Goal: Browse casually: Explore the website without a specific task or goal

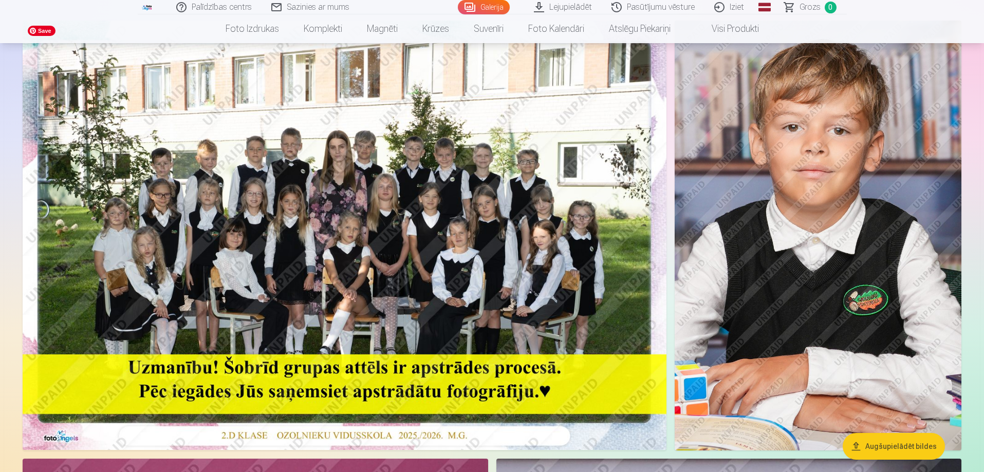
scroll to position [103, 0]
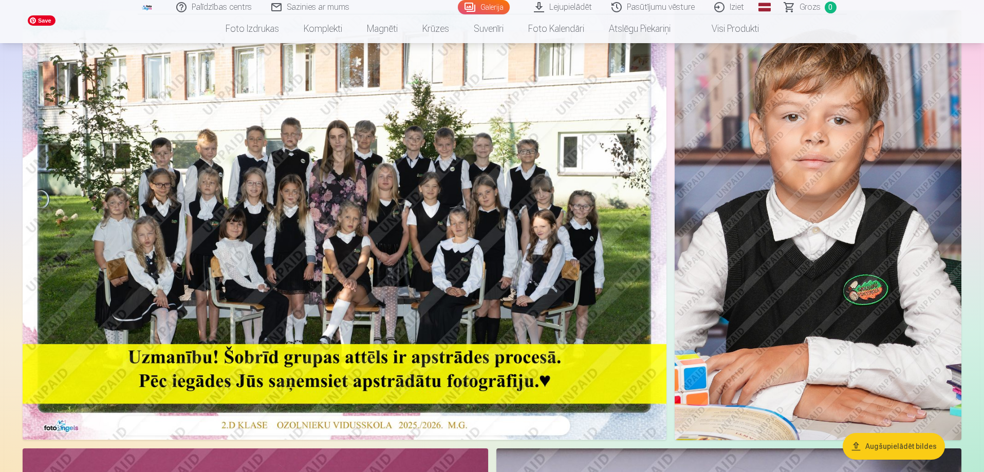
click at [275, 261] on img at bounding box center [345, 225] width 644 height 430
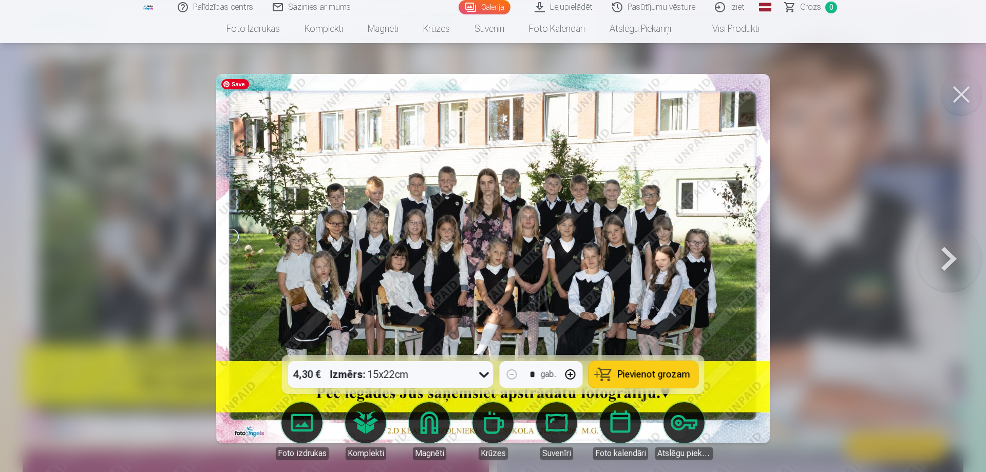
click at [458, 274] on img at bounding box center [493, 258] width 554 height 369
click at [773, 227] on div at bounding box center [493, 236] width 986 height 472
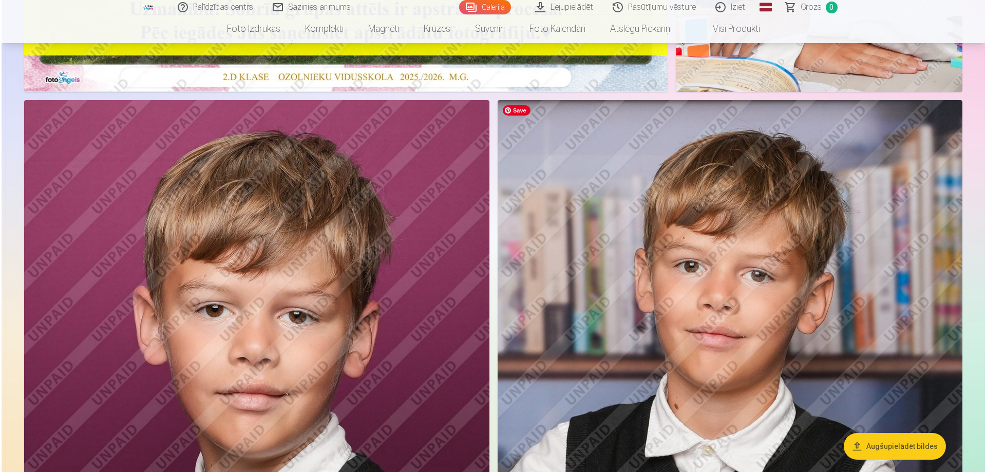
scroll to position [565, 0]
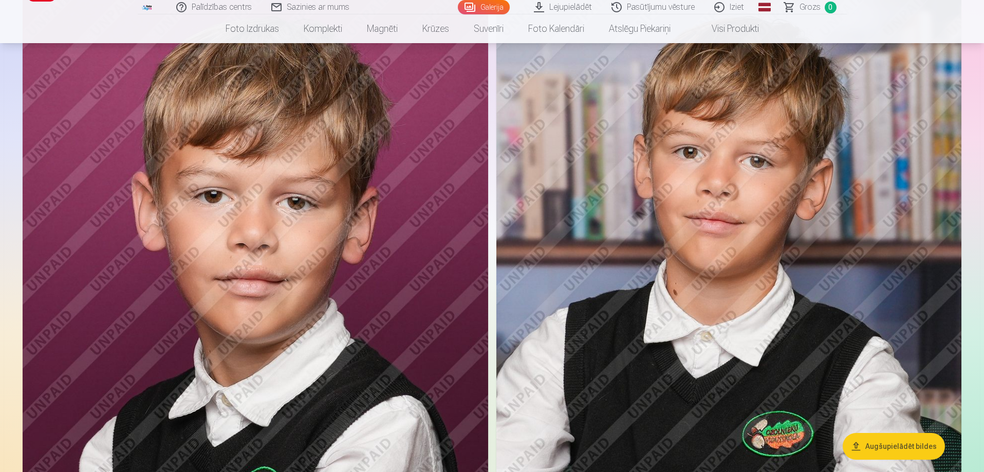
click at [344, 257] on img at bounding box center [255, 335] width 465 height 698
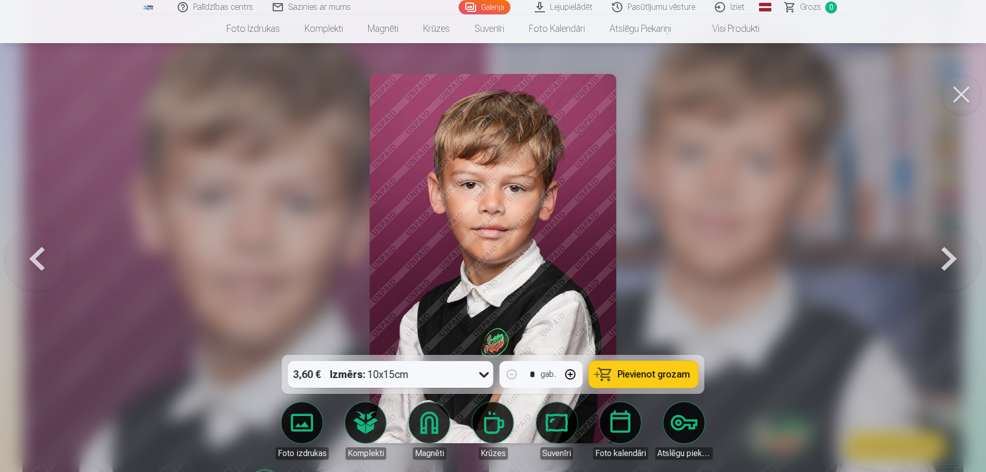
click at [703, 264] on div at bounding box center [493, 236] width 986 height 472
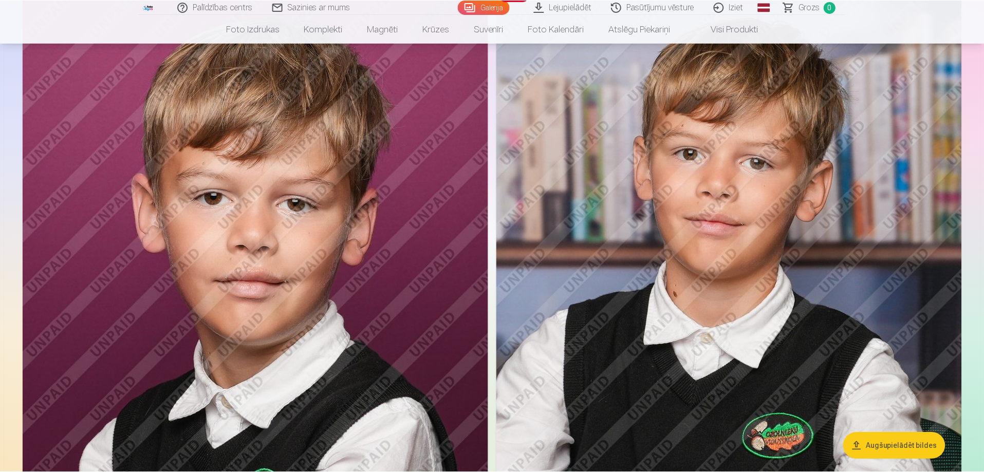
scroll to position [564, 0]
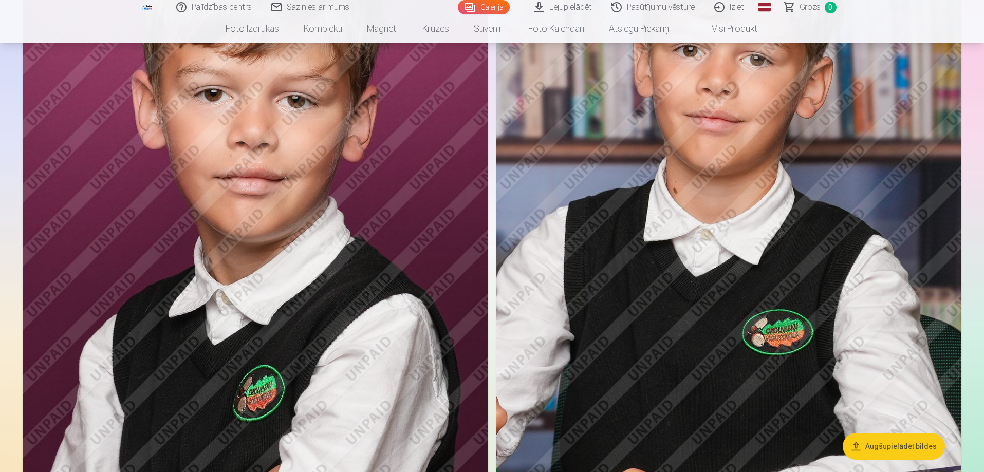
click at [664, 258] on img at bounding box center [728, 233] width 465 height 698
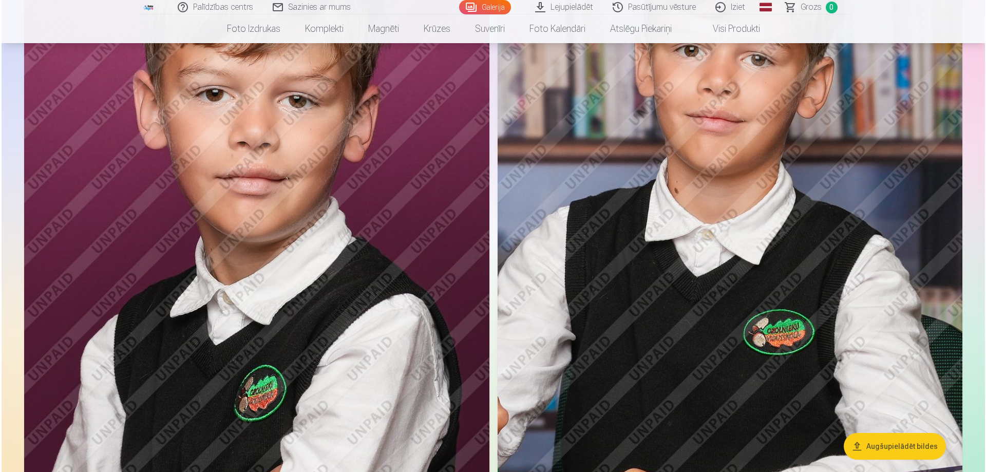
scroll to position [668, 0]
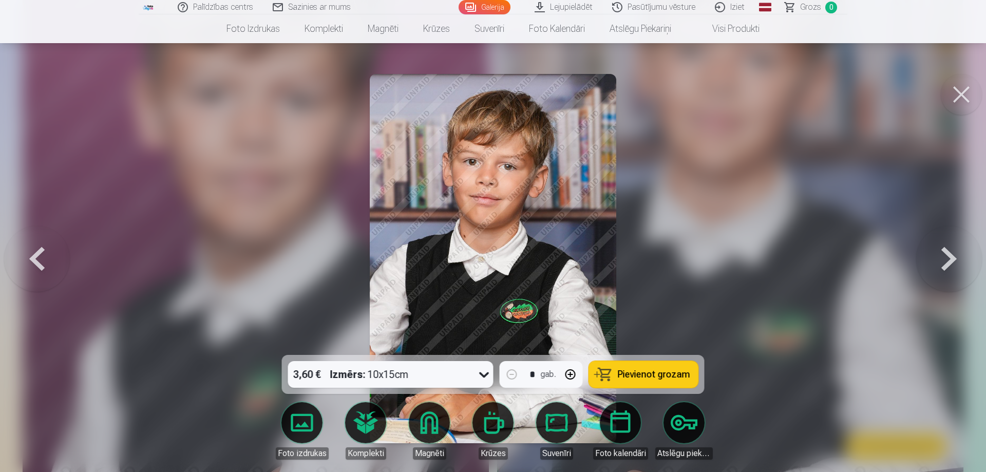
click at [687, 257] on div at bounding box center [493, 236] width 986 height 472
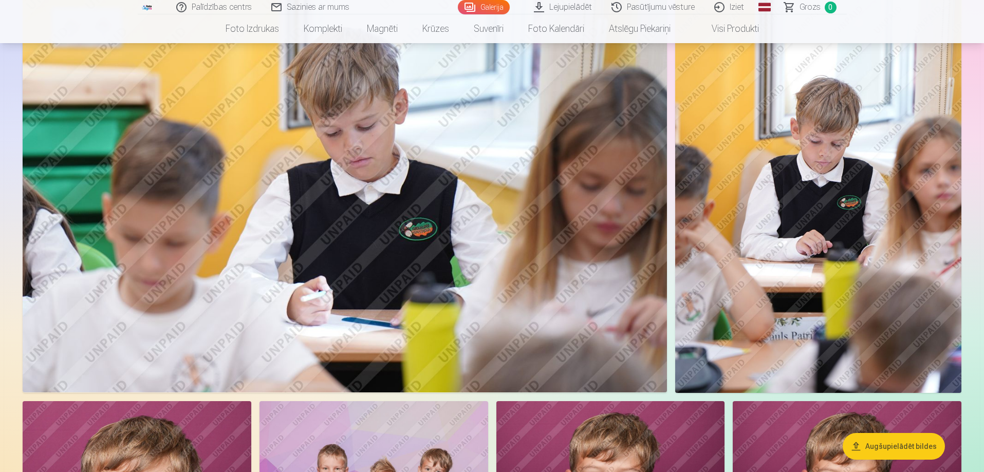
scroll to position [1232, 0]
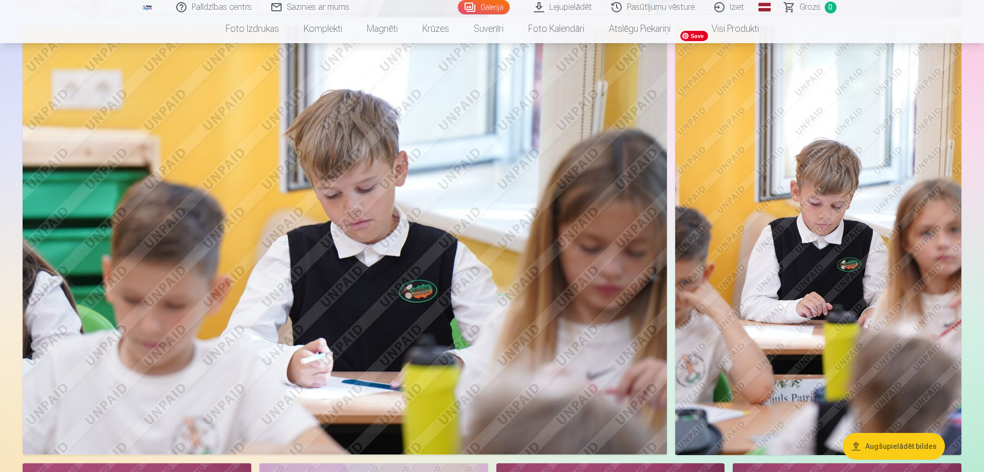
click at [756, 292] on img at bounding box center [818, 241] width 286 height 430
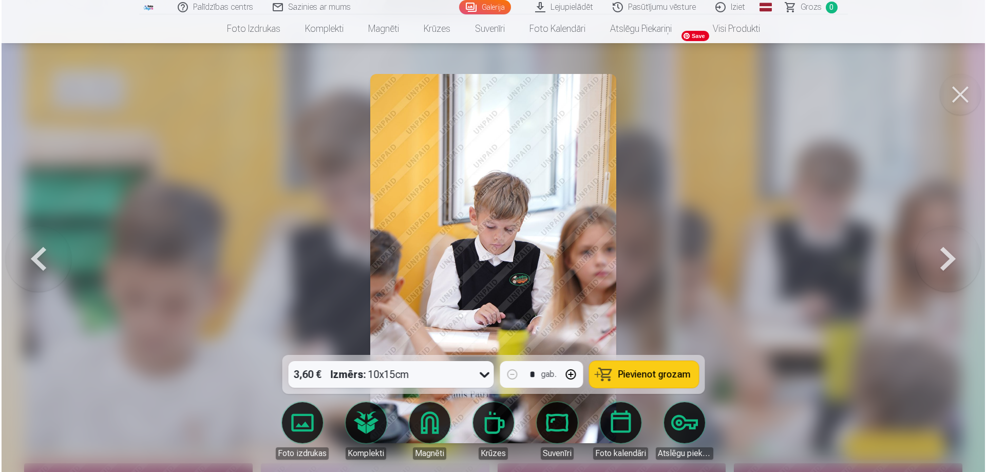
scroll to position [1233, 0]
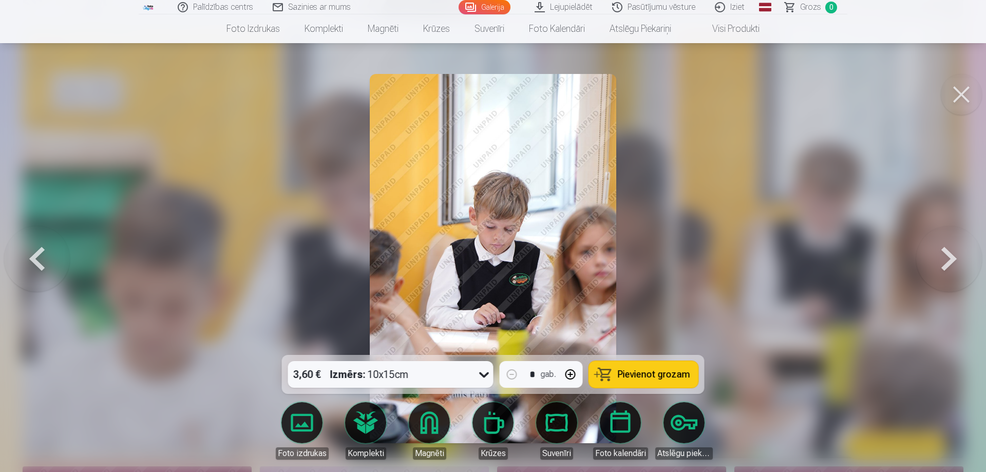
click at [751, 287] on div at bounding box center [493, 236] width 986 height 472
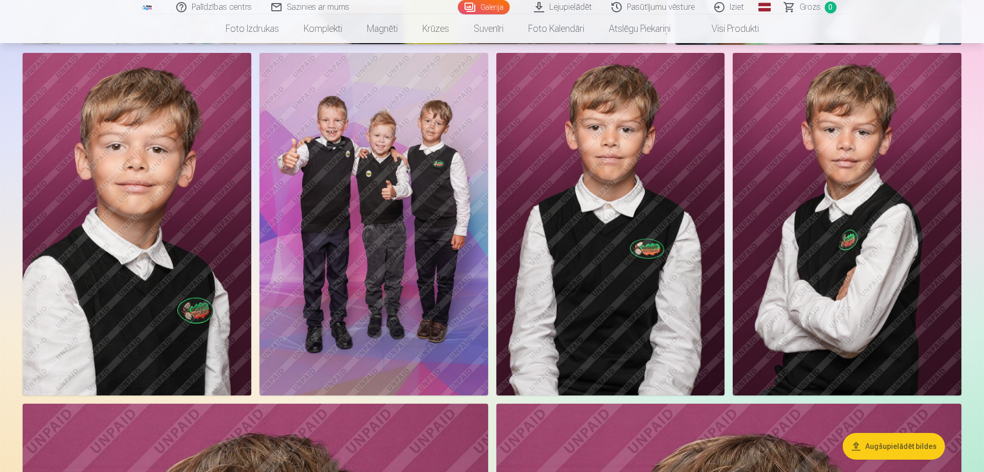
scroll to position [1643, 0]
click at [442, 246] on img at bounding box center [373, 223] width 229 height 343
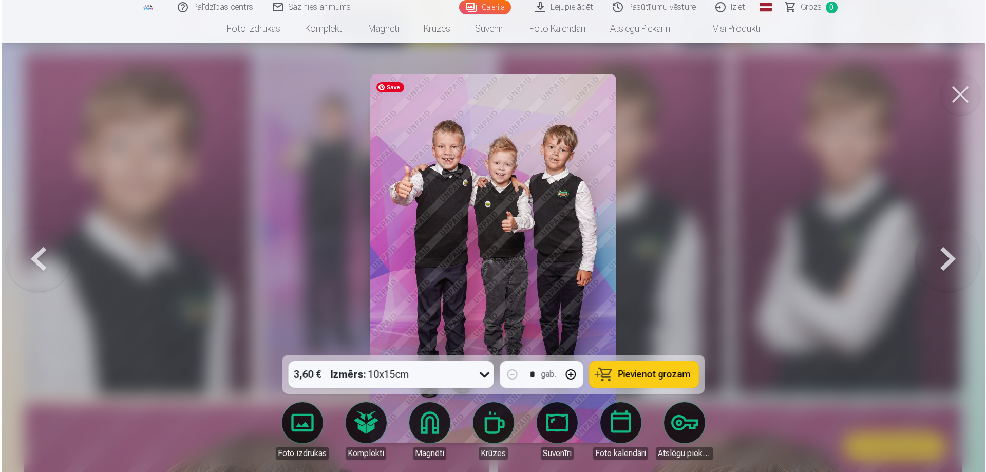
scroll to position [1646, 0]
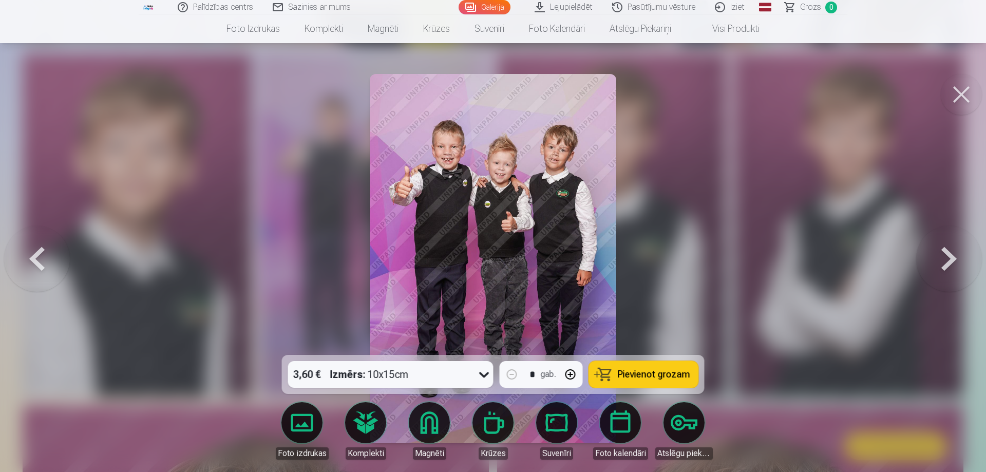
click at [636, 253] on div at bounding box center [493, 236] width 986 height 472
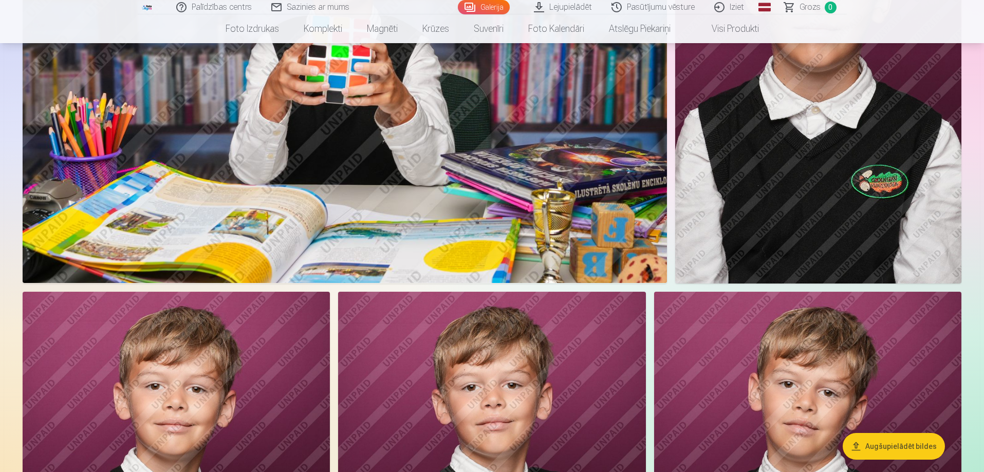
scroll to position [3647, 0]
